Goal: Task Accomplishment & Management: Manage account settings

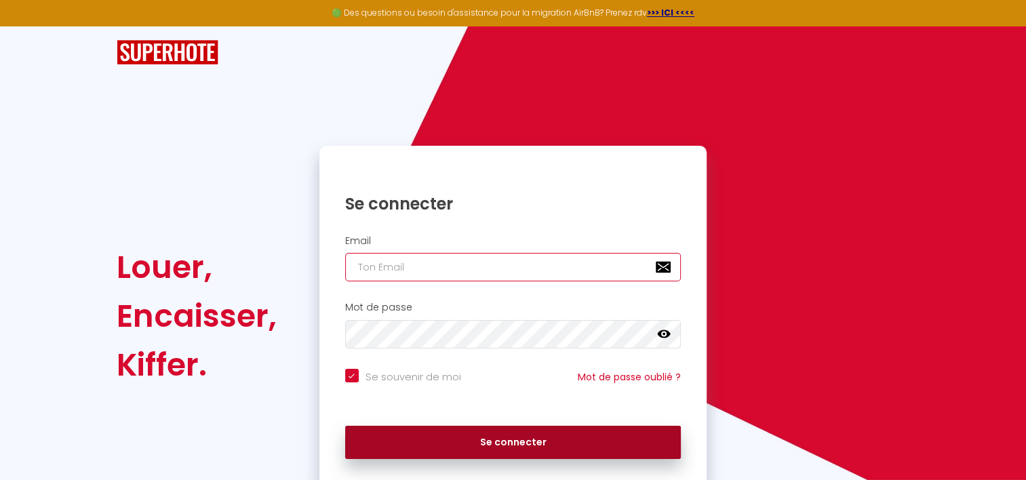
type input "[EMAIL_ADDRESS][DOMAIN_NAME]"
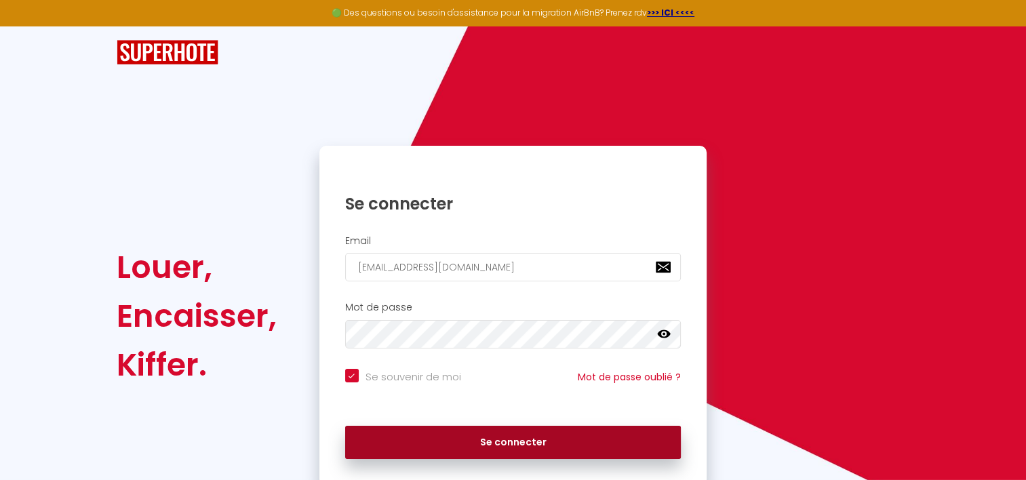
click at [502, 442] on button "Se connecter" at bounding box center [513, 443] width 336 height 34
checkbox input "true"
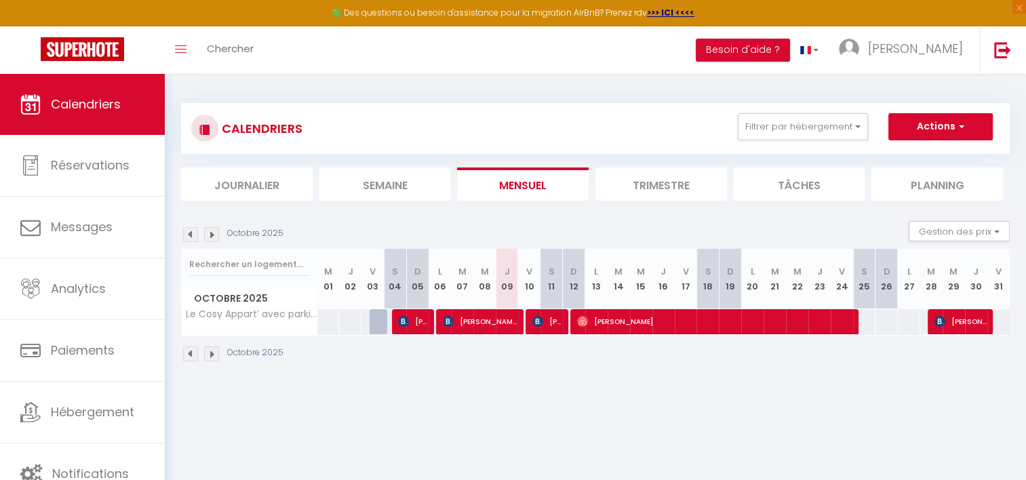
click at [637, 182] on li "Trimestre" at bounding box center [661, 183] width 132 height 33
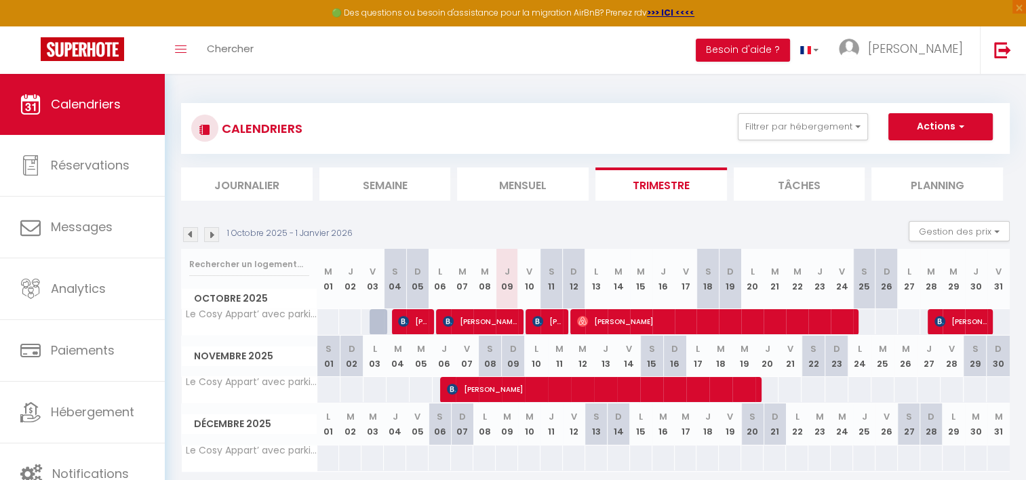
click at [186, 235] on img at bounding box center [190, 234] width 15 height 15
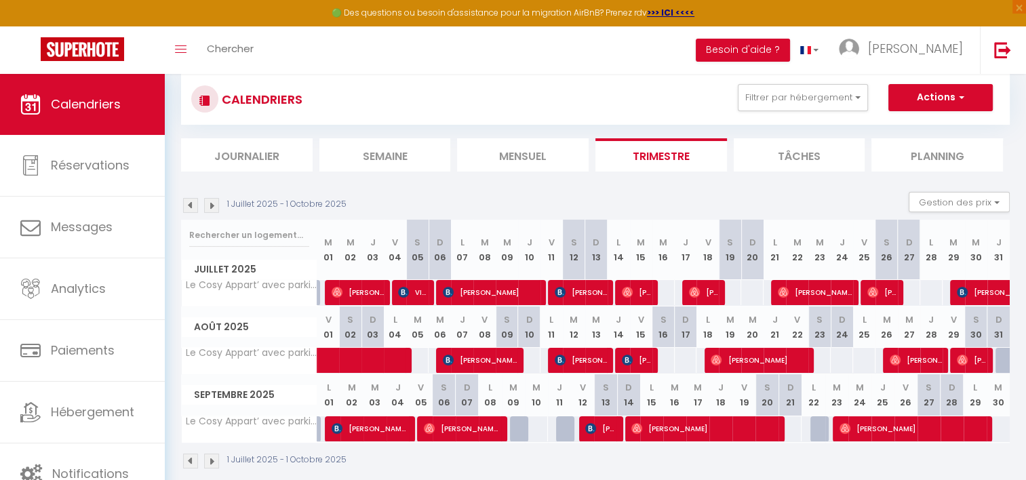
scroll to position [73, 0]
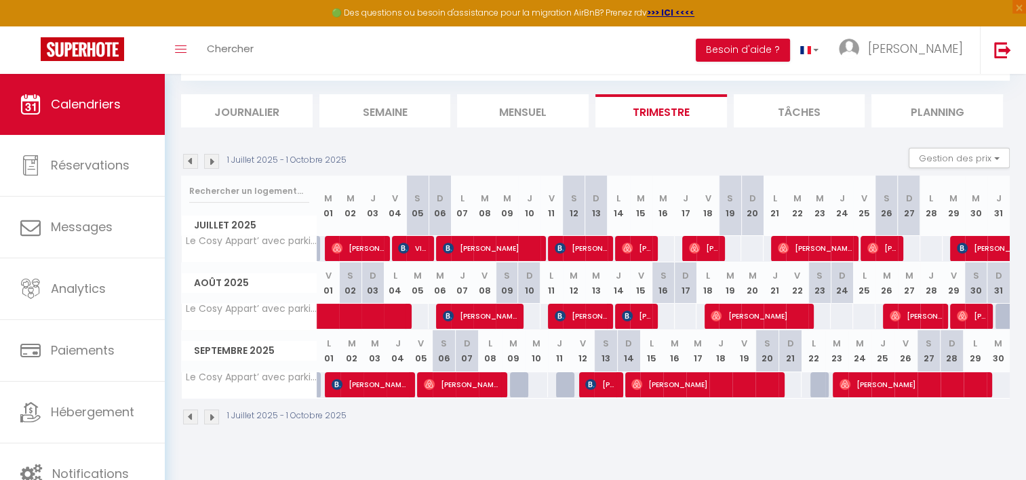
click at [187, 161] on img at bounding box center [190, 161] width 15 height 15
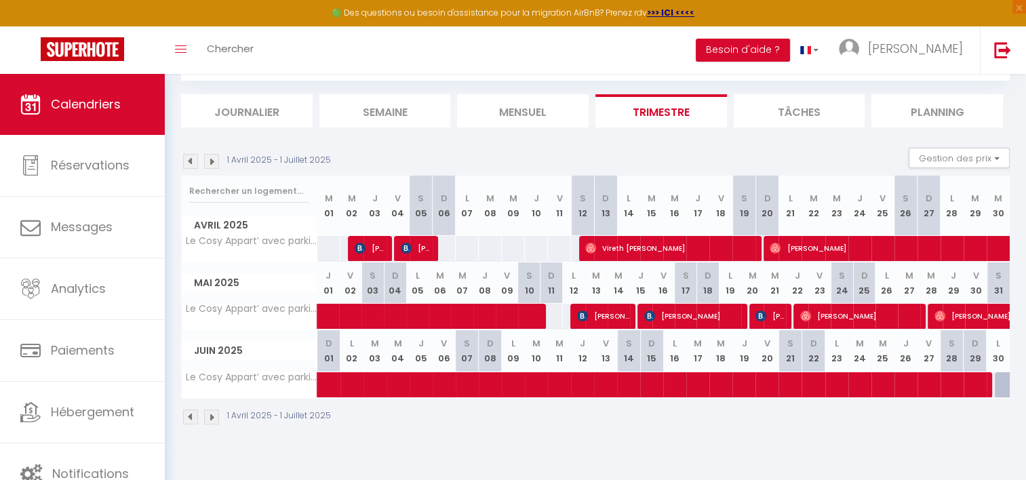
click at [188, 161] on img at bounding box center [190, 161] width 15 height 15
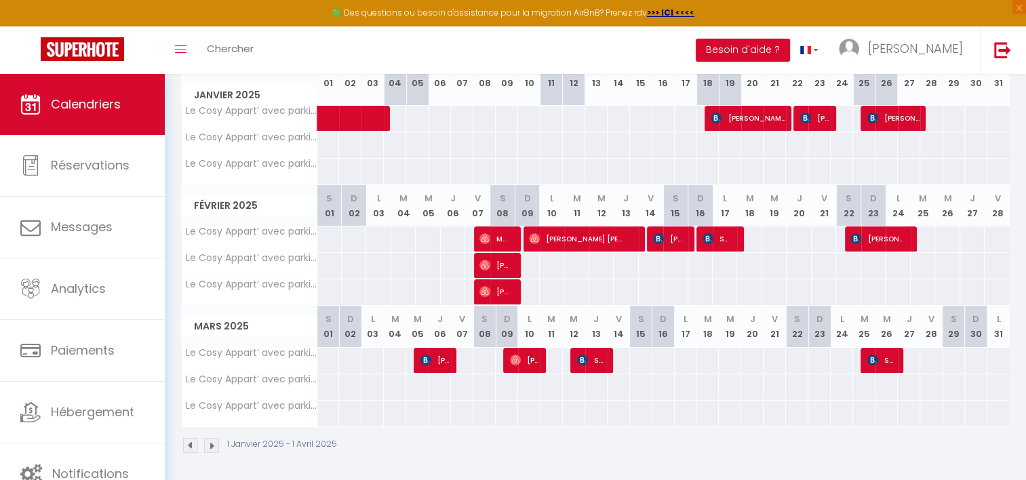
scroll to position [136, 0]
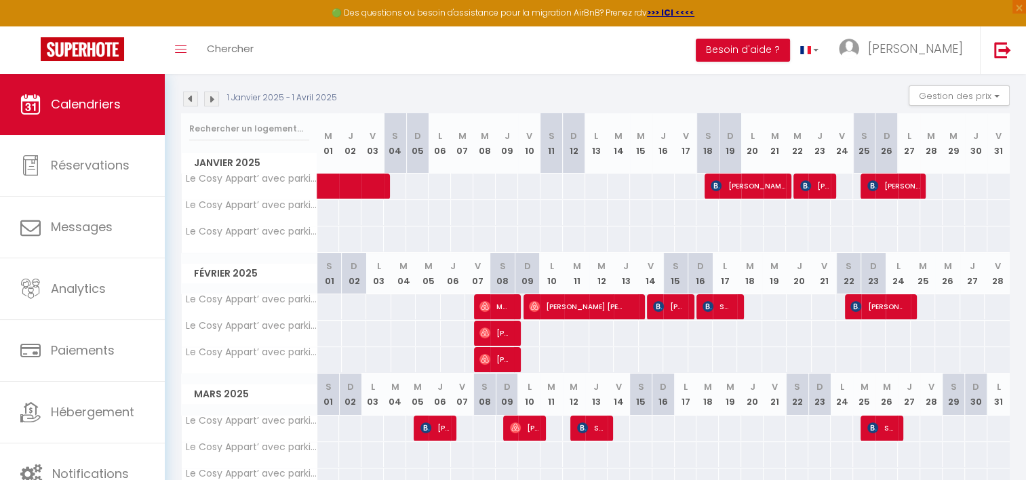
click at [192, 103] on img at bounding box center [190, 99] width 15 height 15
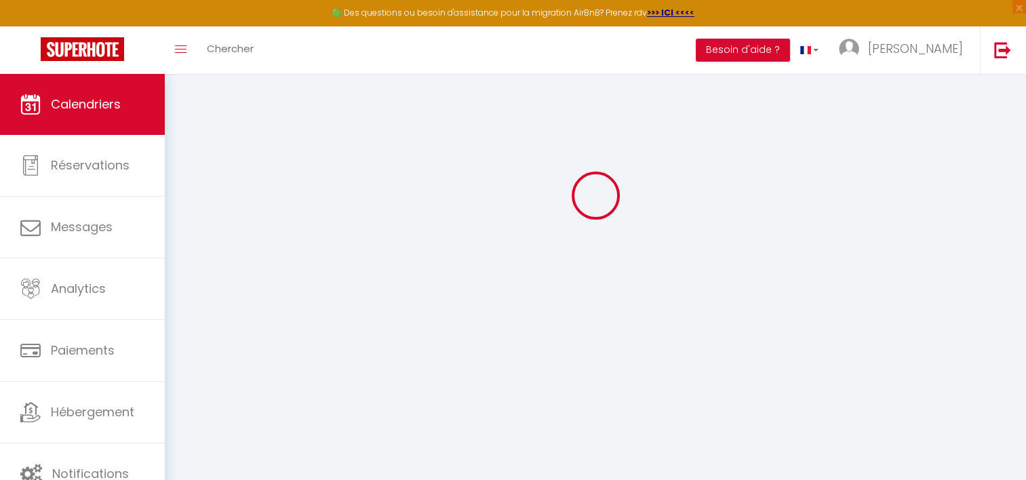
scroll to position [73, 0]
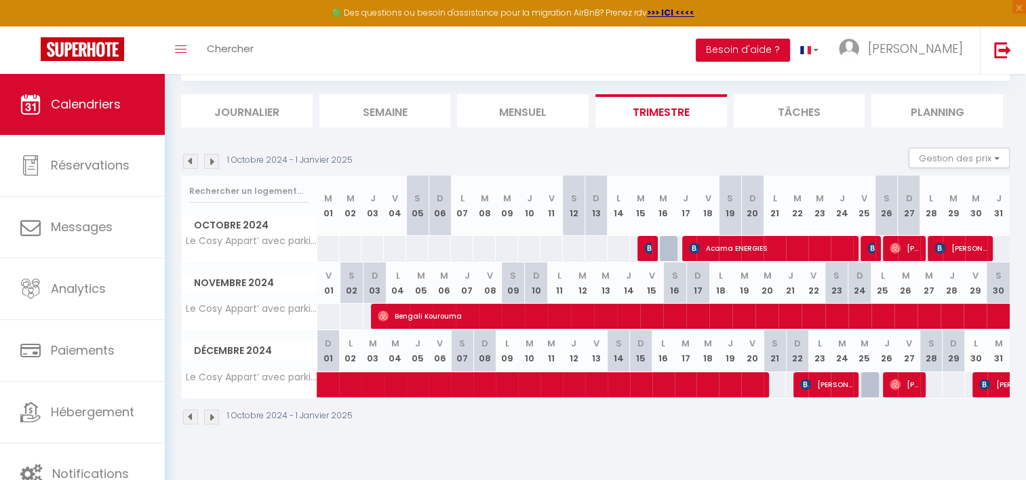
click at [195, 159] on img at bounding box center [190, 161] width 15 height 15
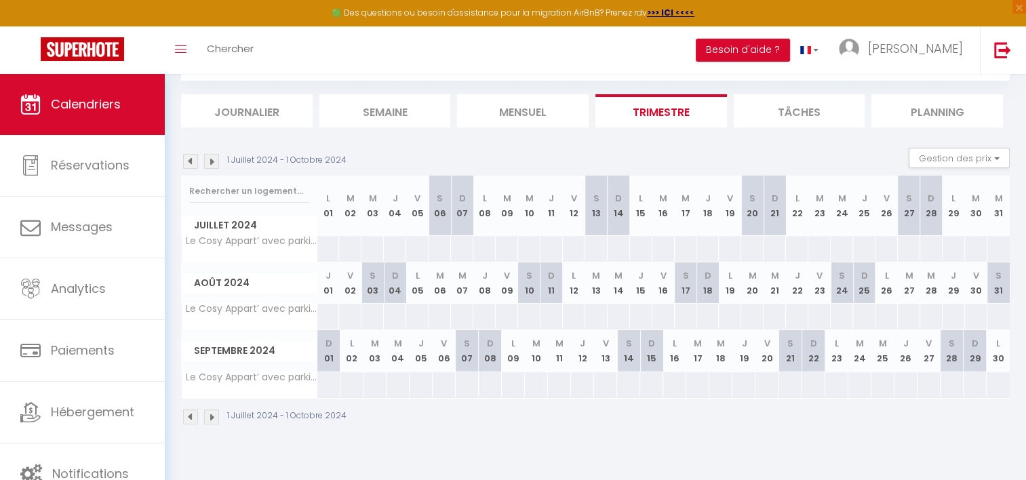
click at [213, 160] on img at bounding box center [211, 161] width 15 height 15
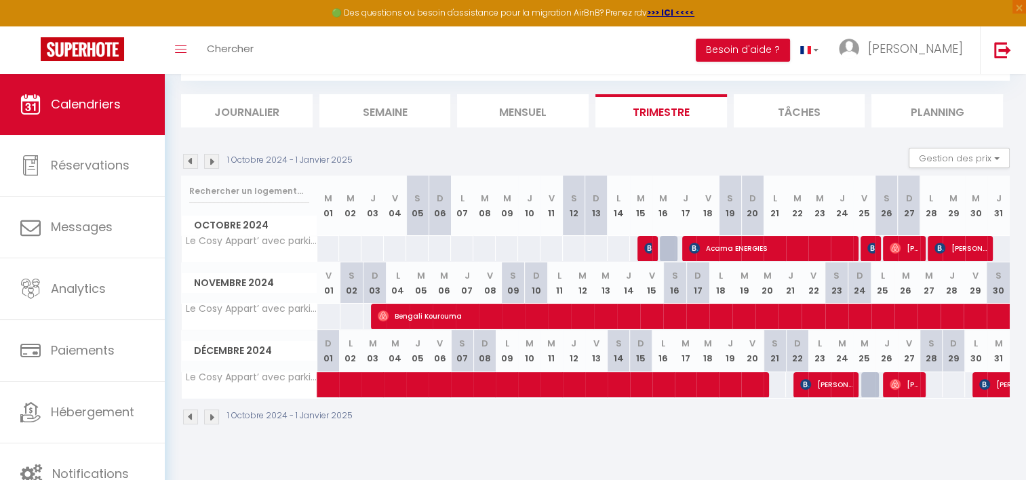
click at [214, 160] on img at bounding box center [211, 161] width 15 height 15
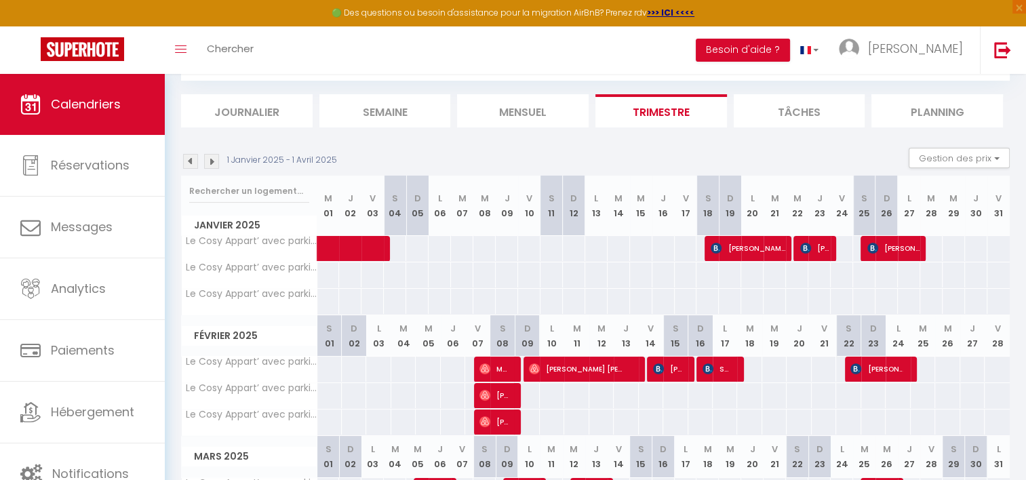
scroll to position [136, 0]
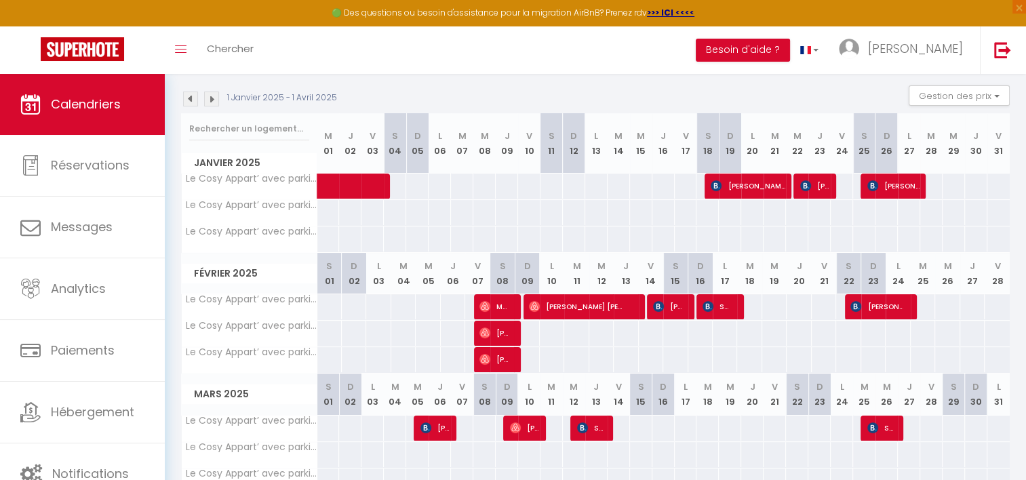
click at [214, 160] on span "Janvier 2025" at bounding box center [249, 163] width 135 height 20
click at [222, 181] on th "Le Cosy Appart’ avec parking et balcon" at bounding box center [250, 187] width 136 height 26
click at [214, 100] on img at bounding box center [211, 99] width 15 height 15
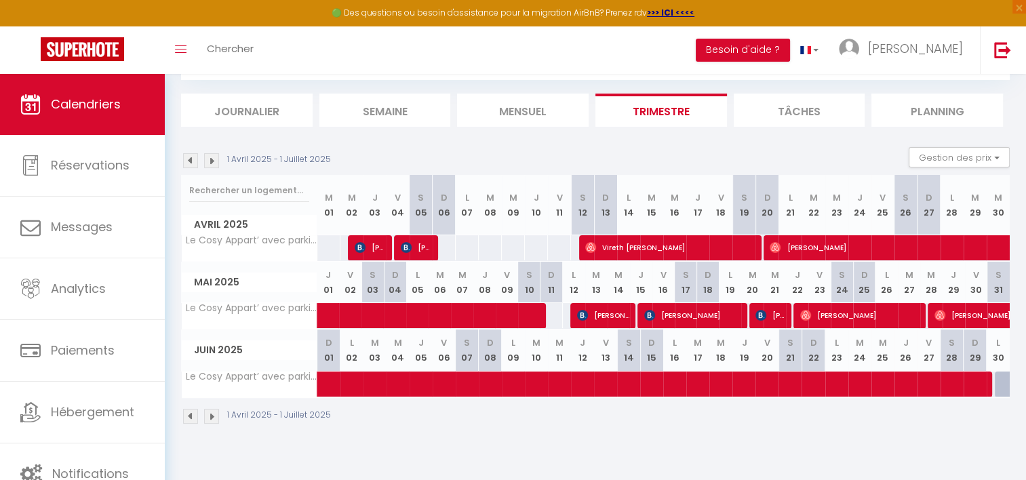
scroll to position [73, 0]
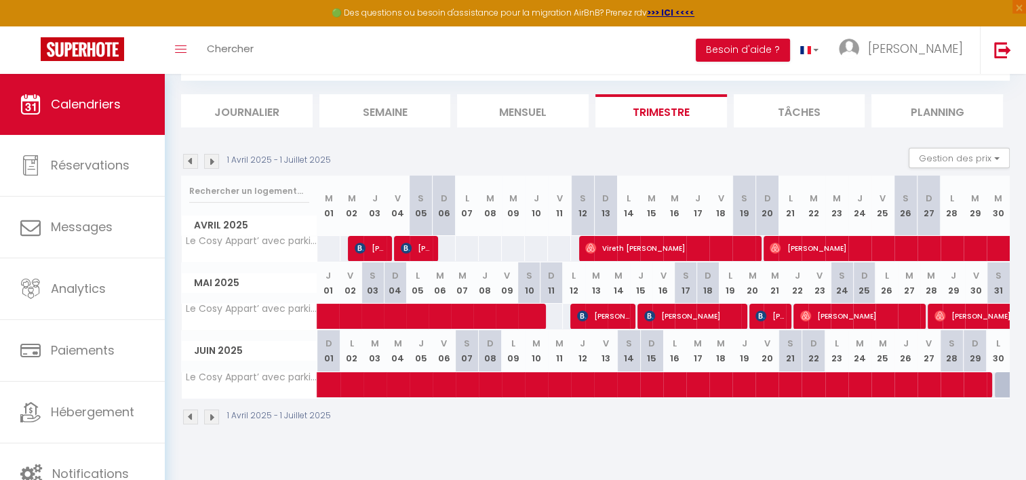
click at [212, 158] on img at bounding box center [211, 161] width 15 height 15
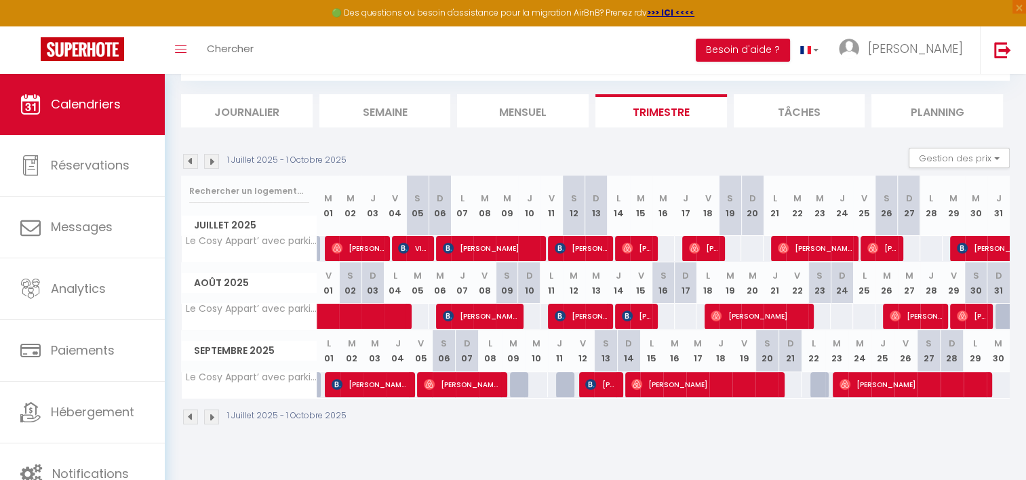
click at [212, 158] on img at bounding box center [211, 161] width 15 height 15
